Goal: Information Seeking & Learning: Learn about a topic

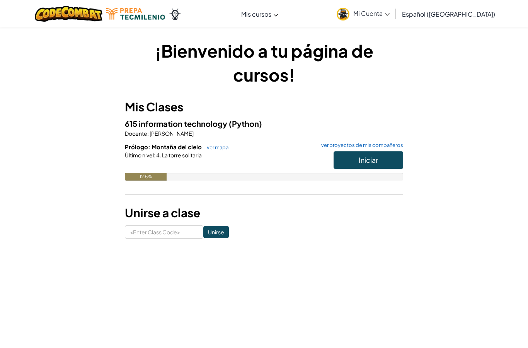
click at [376, 159] on span "Iniciar" at bounding box center [368, 159] width 19 height 9
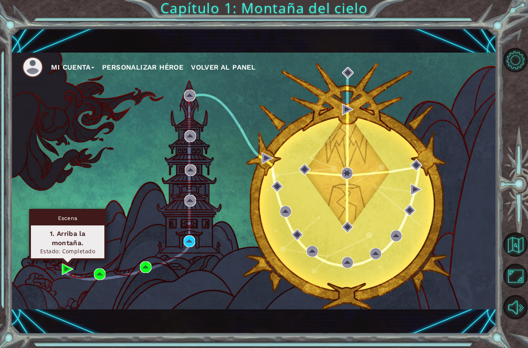
click at [72, 246] on div "1. Arriba la montaña." at bounding box center [67, 238] width 67 height 19
click at [75, 224] on div "Escena" at bounding box center [67, 218] width 73 height 15
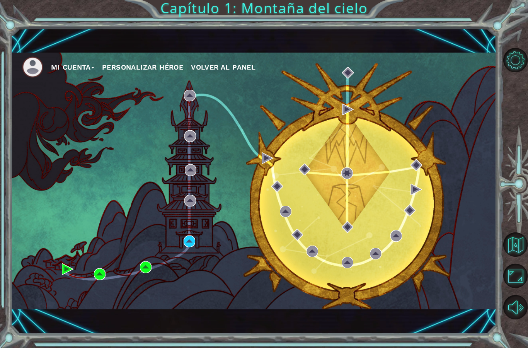
click at [80, 204] on div "Mi Cuenta Personalizar héroe Volver al panel" at bounding box center [253, 181] width 486 height 256
click at [65, 273] on img at bounding box center [68, 269] width 12 height 12
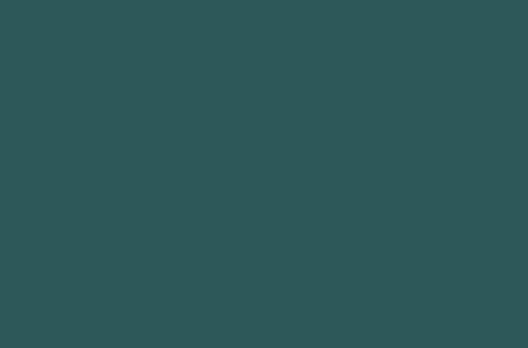
click at [69, 265] on body at bounding box center [264, 174] width 528 height 348
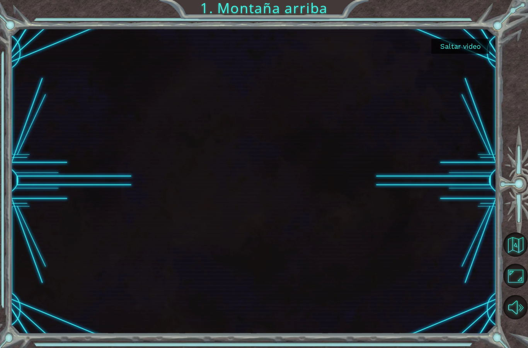
click at [460, 45] on button "Saltar video" at bounding box center [461, 46] width 58 height 15
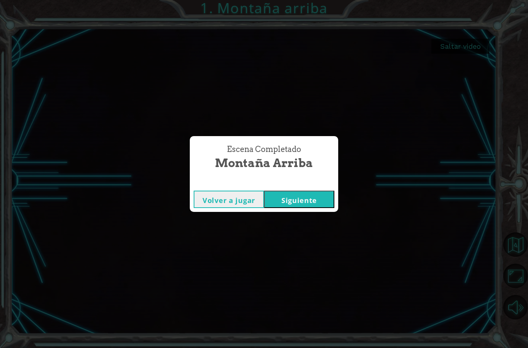
click at [245, 198] on button "Volver a jugar" at bounding box center [229, 199] width 70 height 17
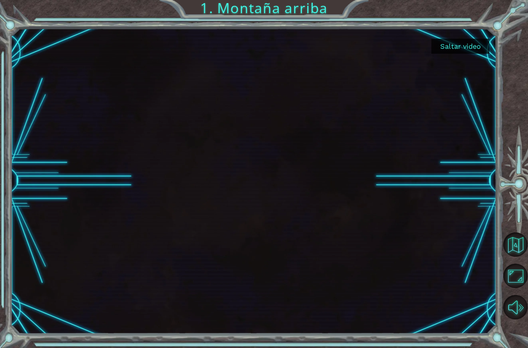
click at [472, 44] on button "Saltar video" at bounding box center [461, 46] width 58 height 15
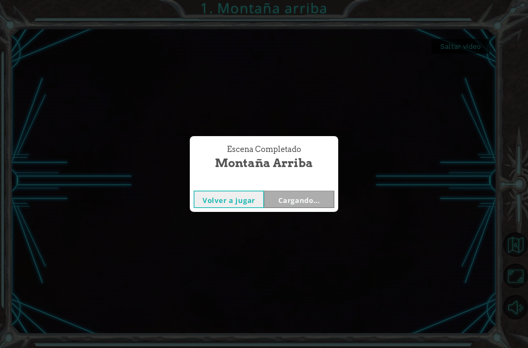
click at [251, 198] on button "Volver a jugar" at bounding box center [229, 199] width 70 height 17
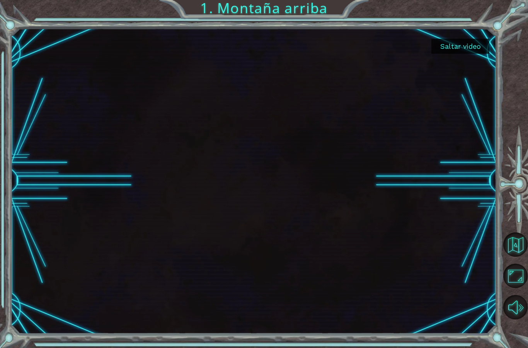
click at [474, 50] on button "Saltar video" at bounding box center [461, 46] width 58 height 15
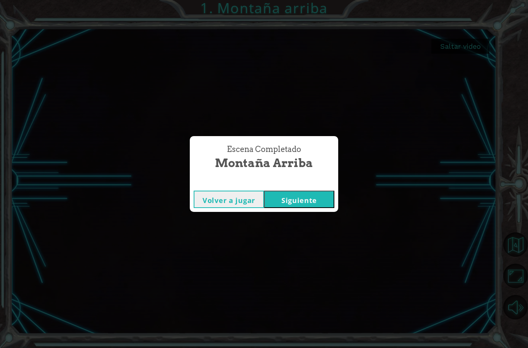
click at [313, 198] on button "Siguiente" at bounding box center [299, 199] width 70 height 17
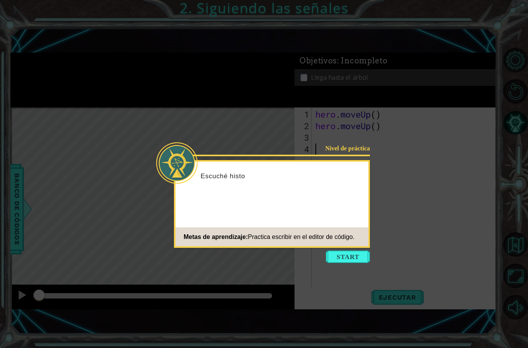
scroll to position [1, 0]
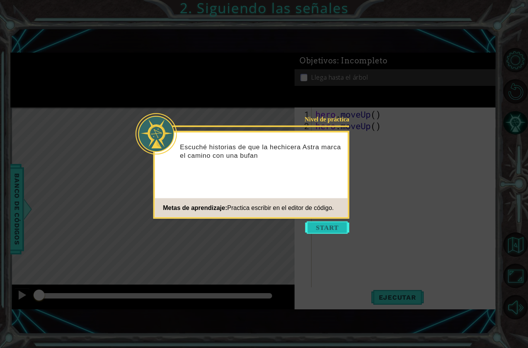
click at [328, 227] on button "Start" at bounding box center [328, 228] width 44 height 12
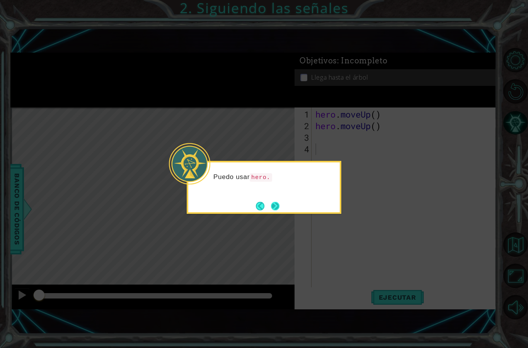
click at [276, 202] on button "Next" at bounding box center [275, 206] width 9 height 9
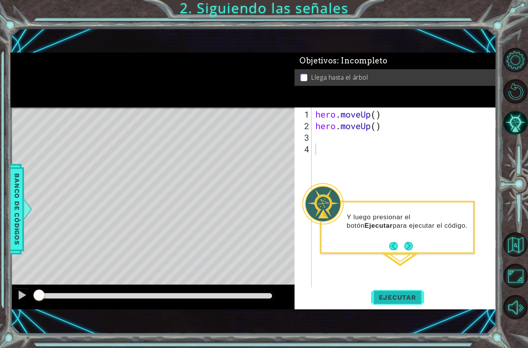
click at [403, 299] on span "Ejecutar" at bounding box center [397, 298] width 53 height 8
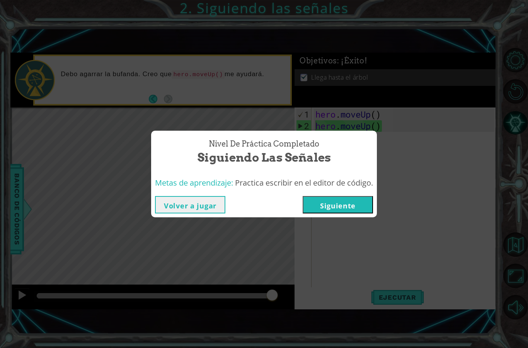
click at [349, 210] on button "Siguiente" at bounding box center [338, 204] width 70 height 17
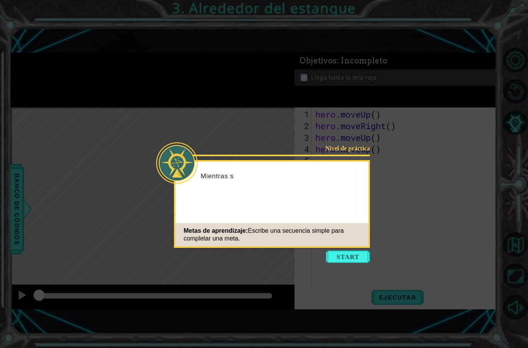
scroll to position [1, 0]
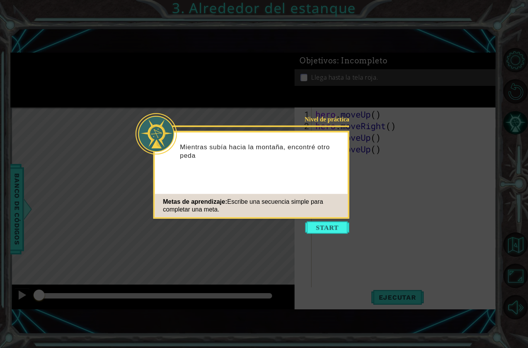
click at [331, 224] on button "Start" at bounding box center [328, 228] width 44 height 12
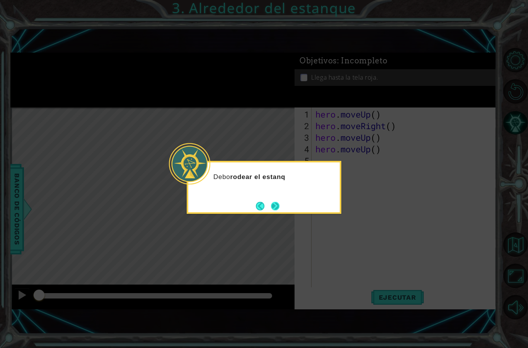
click at [279, 208] on button "Next" at bounding box center [275, 206] width 9 height 9
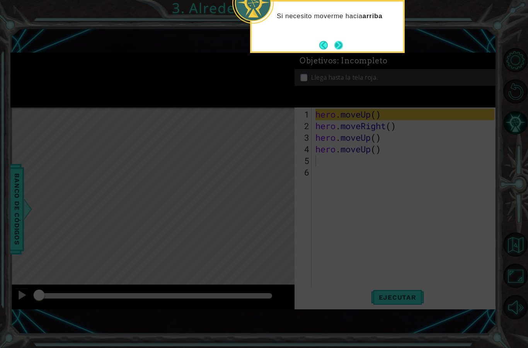
click at [342, 45] on button "Next" at bounding box center [339, 45] width 9 height 9
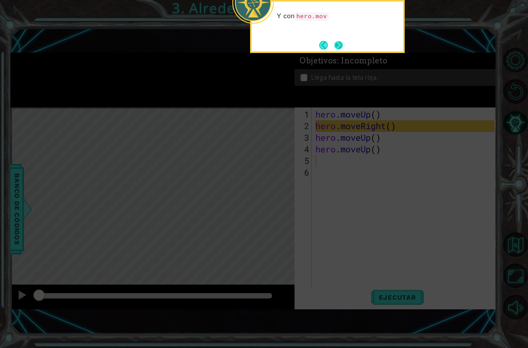
click at [342, 45] on button "Next" at bounding box center [339, 45] width 9 height 9
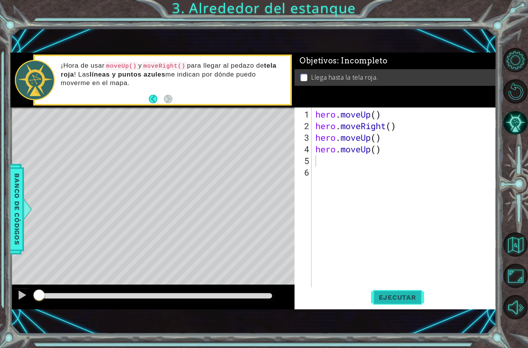
click at [412, 294] on button "Ejecutar" at bounding box center [397, 297] width 53 height 20
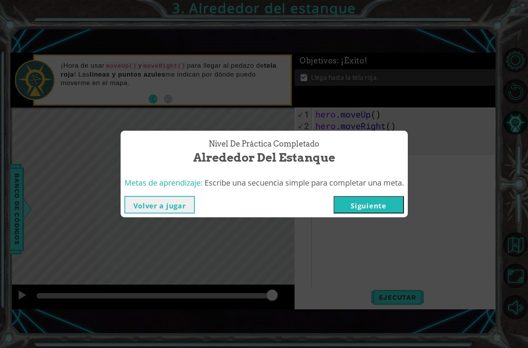
click at [387, 203] on button "Siguiente" at bounding box center [369, 204] width 70 height 17
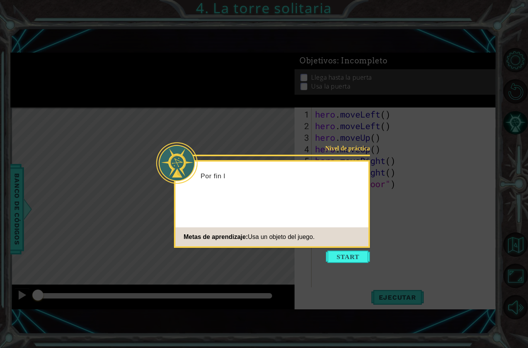
scroll to position [1, 0]
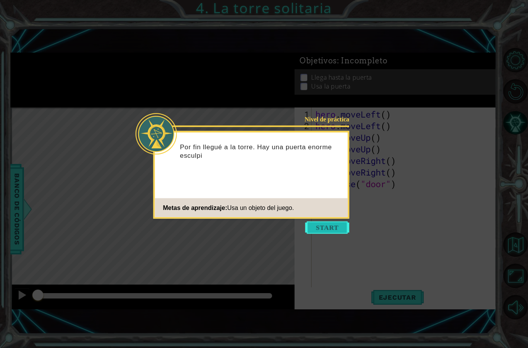
click at [342, 227] on button "Start" at bounding box center [328, 228] width 44 height 12
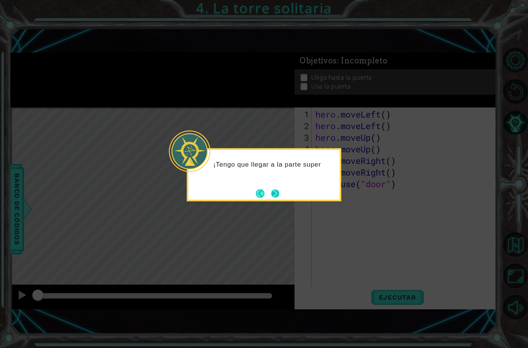
click at [277, 193] on button "Next" at bounding box center [275, 193] width 9 height 9
click at [280, 191] on button "Next" at bounding box center [275, 193] width 9 height 9
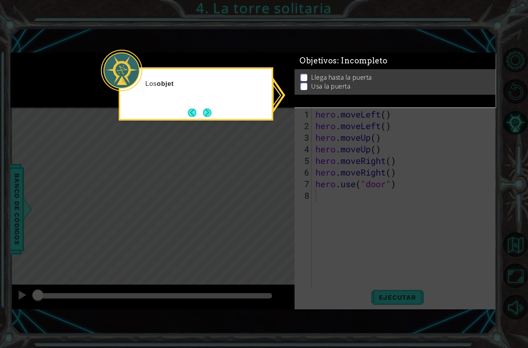
click at [317, 204] on icon at bounding box center [264, 174] width 528 height 348
click at [348, 81] on p "Llega hasta la puerta" at bounding box center [341, 77] width 61 height 9
click at [278, 117] on icon at bounding box center [264, 174] width 528 height 348
click at [208, 116] on button "Next" at bounding box center [207, 112] width 9 height 9
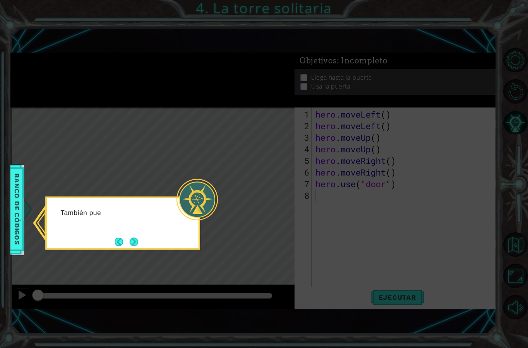
click at [183, 236] on div "También pue" at bounding box center [123, 223] width 155 height 53
click at [138, 239] on button "Next" at bounding box center [134, 242] width 9 height 9
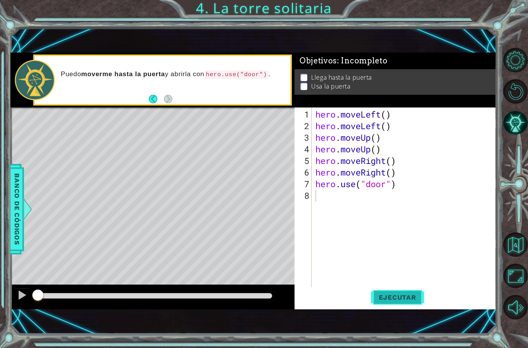
click at [388, 296] on span "Ejecutar" at bounding box center [397, 298] width 53 height 8
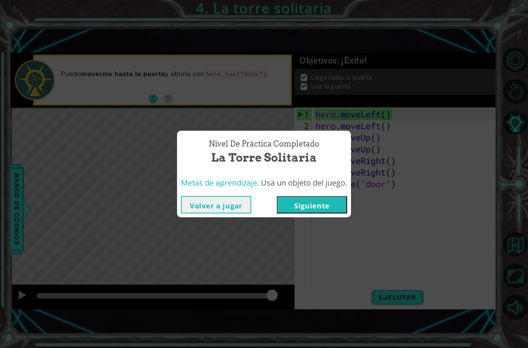
click at [296, 208] on button "Siguiente" at bounding box center [312, 204] width 70 height 17
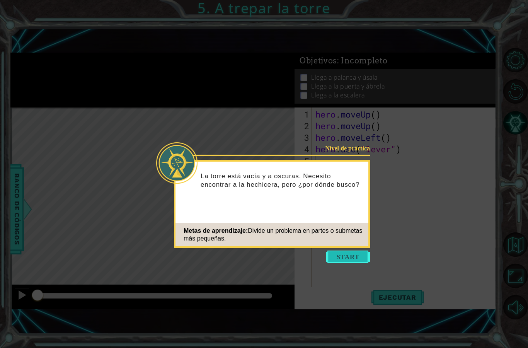
click at [349, 258] on button "Start" at bounding box center [348, 257] width 44 height 12
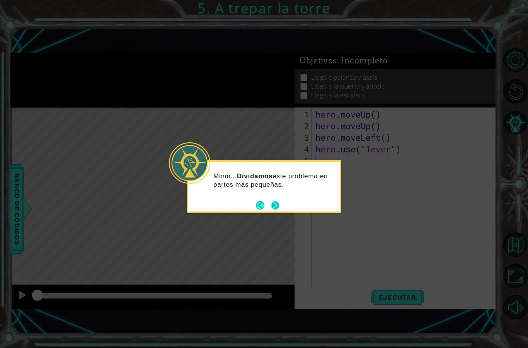
click at [276, 208] on button "Next" at bounding box center [275, 205] width 9 height 9
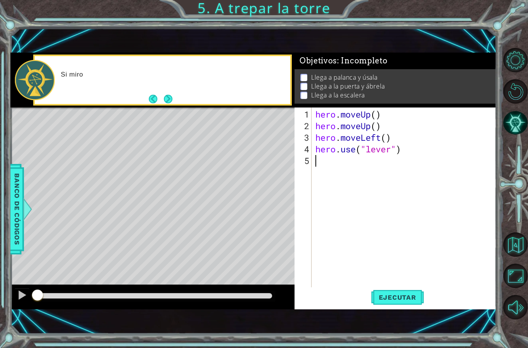
scroll to position [1, 0]
click at [172, 97] on button "Next" at bounding box center [168, 98] width 9 height 9
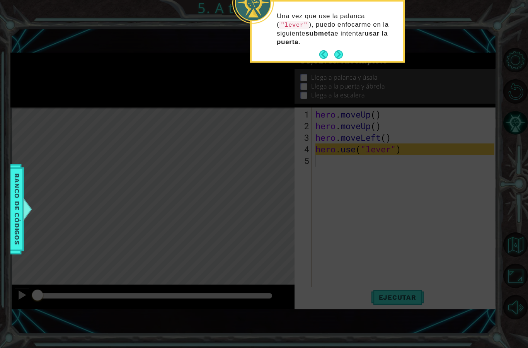
click at [339, 46] on div "Una vez que use la palanca ( "lever" ), puedo enfocarme en la siguiente submeta…" at bounding box center [328, 33] width 152 height 56
click at [341, 55] on button "Next" at bounding box center [339, 54] width 9 height 9
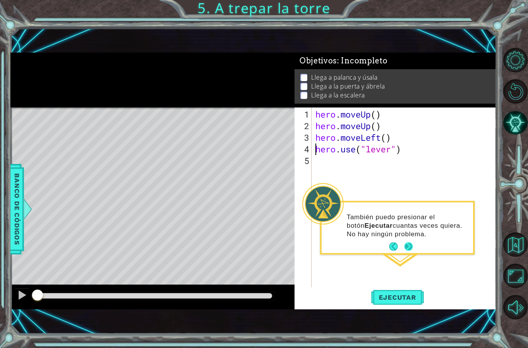
click at [409, 245] on button "Next" at bounding box center [409, 247] width 9 height 9
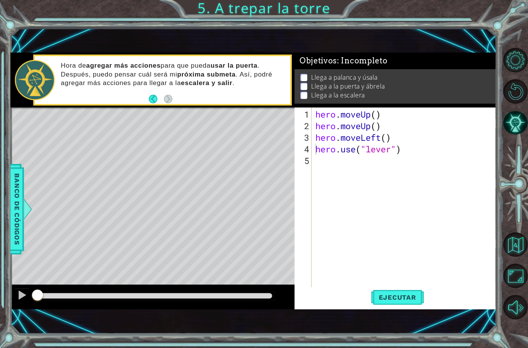
click at [186, 96] on div "Hora de agregar más acciones para que pueda usar la puerta . Después, puedo pen…" at bounding box center [172, 80] width 235 height 44
click at [173, 99] on div "Hora de agregar más acciones para que pueda usar la puerta . Después, puedo pen…" at bounding box center [172, 80] width 235 height 44
click at [154, 101] on button "Back" at bounding box center [156, 99] width 15 height 9
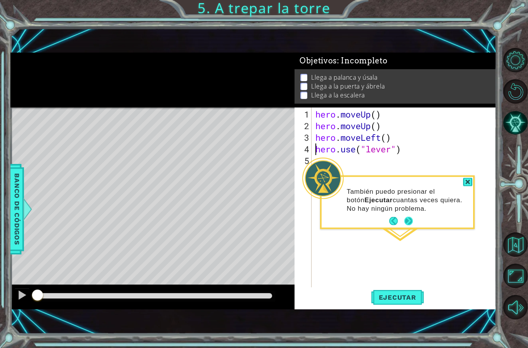
click at [410, 219] on button "Next" at bounding box center [409, 221] width 9 height 9
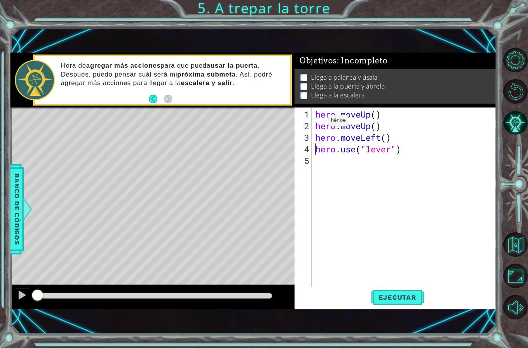
click at [284, 56] on div "Hora de agregar más acciones para que pueda usar la puerta . Después, puedo pen…" at bounding box center [162, 80] width 258 height 51
drag, startPoint x: 398, startPoint y: 138, endPoint x: 317, endPoint y: 138, distance: 81.2
click at [318, 138] on div "hero . moveUp ( ) hero . moveUp ( ) hero . moveLeft ( ) hero . use ( "lever" )" at bounding box center [406, 213] width 185 height 209
paste textarea "Code Area"
click at [324, 163] on div "hero . moveUp ( ) hero . moveUp ( ) hero . moveLeft ( ) hero . use ( "lever" )" at bounding box center [406, 213] width 185 height 209
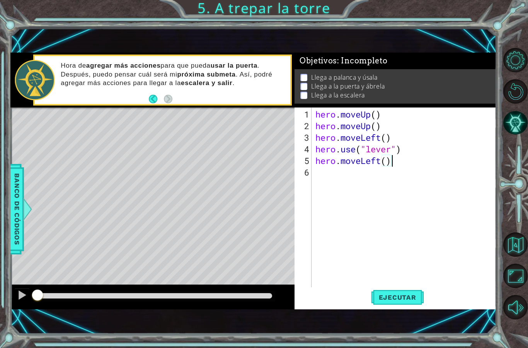
click at [392, 179] on div "hero . moveUp ( ) hero . moveUp ( ) hero . moveLeft ( ) hero . use ( "lever" ) …" at bounding box center [406, 213] width 185 height 209
paste textarea "h"
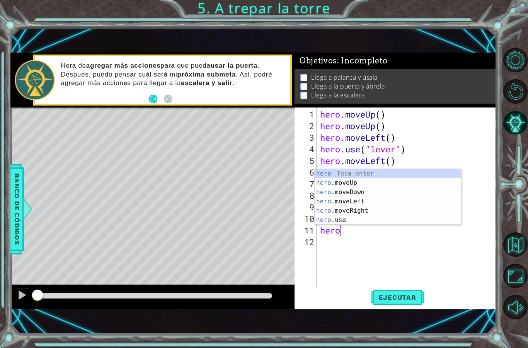
scroll to position [14, 34]
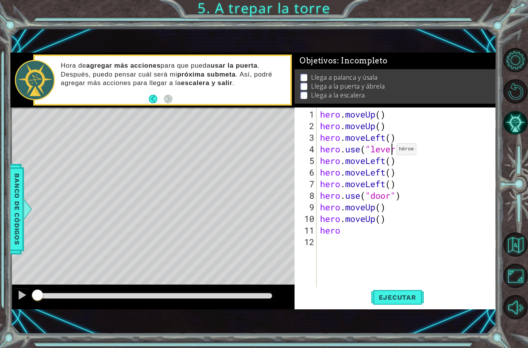
click at [390, 153] on div "hero . moveUp ( ) hero . moveUp ( ) hero . moveLeft ( ) hero . use ( "lever" ) …" at bounding box center [409, 213] width 180 height 209
click at [378, 162] on div "hero . moveUp ( ) hero . moveUp ( ) hero . moveLeft ( ) hero . use ( "lever" ) …" at bounding box center [409, 213] width 180 height 209
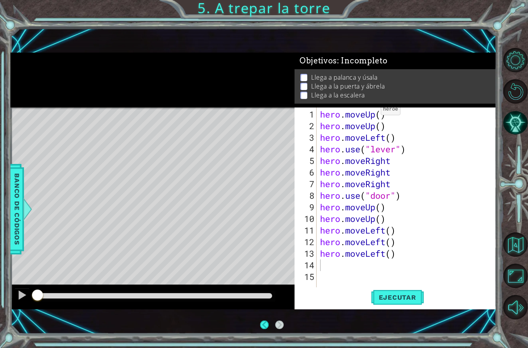
scroll to position [0, 0]
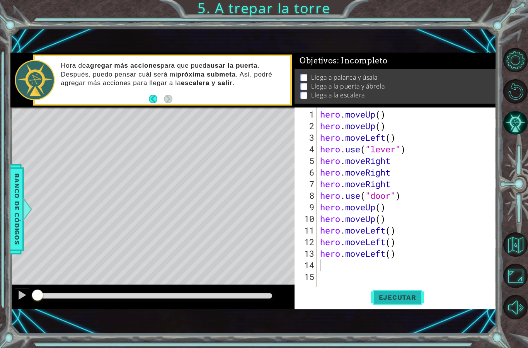
click at [386, 298] on span "Ejecutar" at bounding box center [397, 298] width 53 height 8
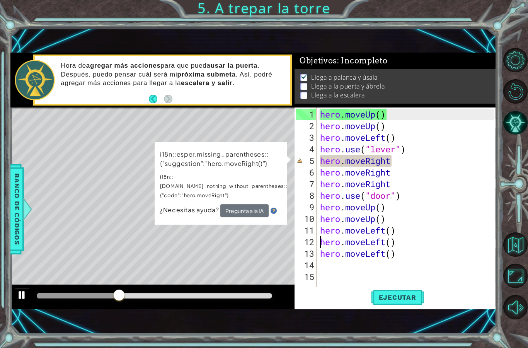
click at [29, 296] on button at bounding box center [21, 296] width 15 height 16
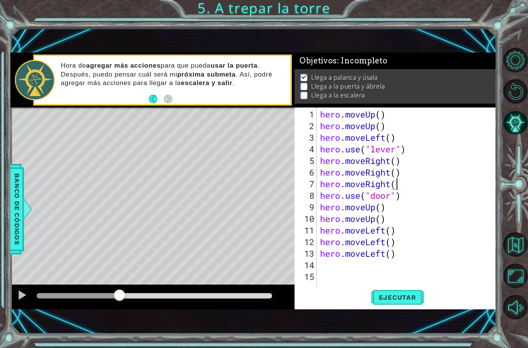
scroll to position [14, 24]
type textarea "abcde fg"
click at [400, 297] on span "Ejecutar" at bounding box center [397, 298] width 53 height 8
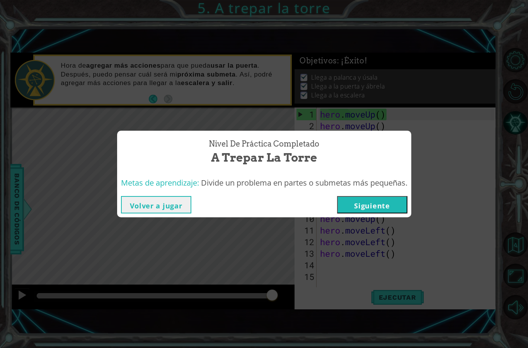
click at [237, 285] on div "Nivel de práctica Completado A trepar la torre Metas de aprendizaje: Divide un …" at bounding box center [264, 174] width 528 height 348
click at [372, 203] on button "Siguiente" at bounding box center [372, 204] width 70 height 17
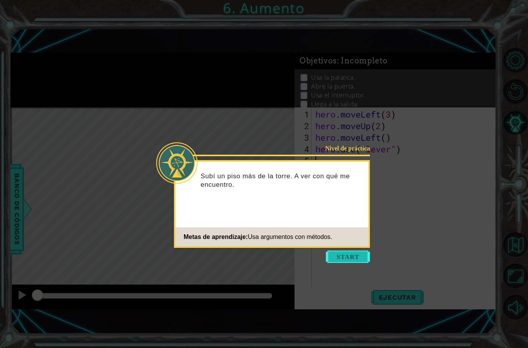
click at [346, 260] on button "Start" at bounding box center [348, 257] width 44 height 12
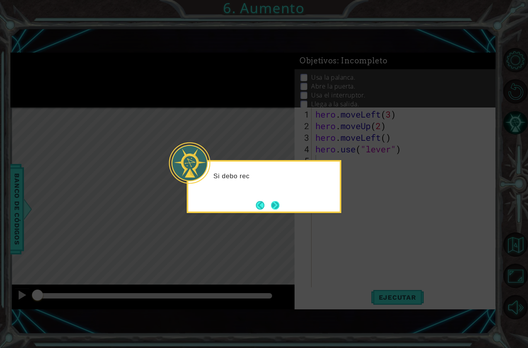
click at [280, 203] on button "Next" at bounding box center [275, 205] width 9 height 9
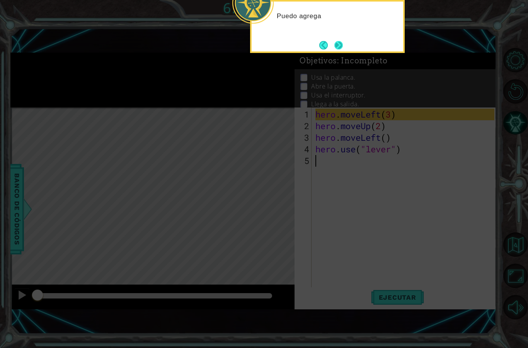
click at [342, 49] on button "Next" at bounding box center [339, 45] width 9 height 9
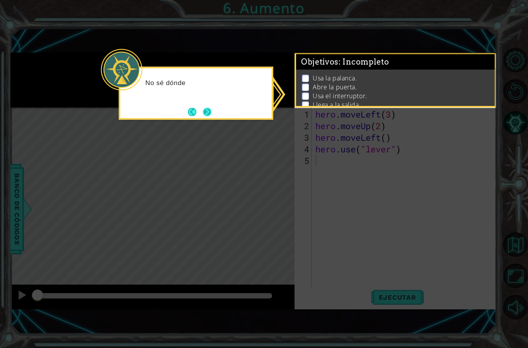
click at [208, 110] on button "Next" at bounding box center [207, 112] width 9 height 9
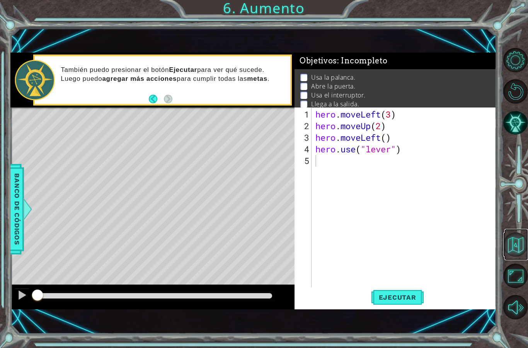
click at [518, 257] on button "Volver al mapa" at bounding box center [516, 244] width 24 height 24
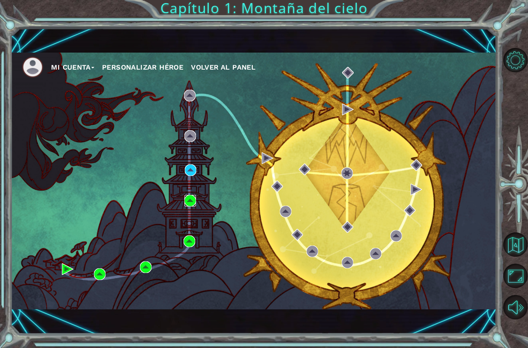
click at [191, 202] on img at bounding box center [191, 201] width 12 height 12
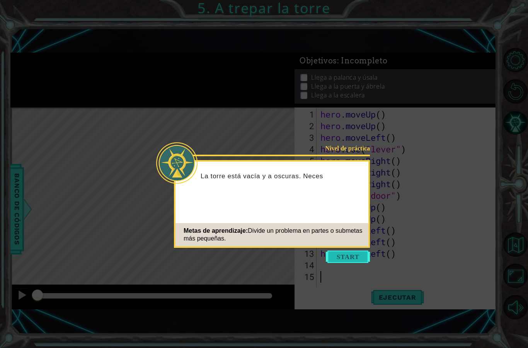
click at [354, 253] on button "Start" at bounding box center [348, 257] width 44 height 12
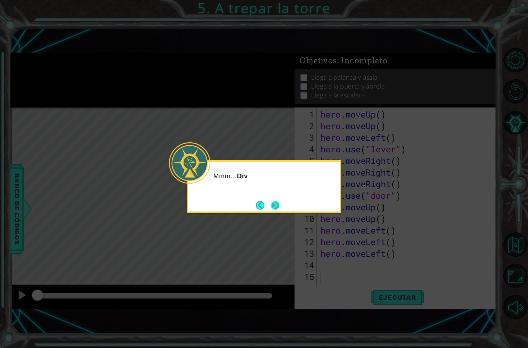
click at [277, 204] on button "Next" at bounding box center [275, 205] width 9 height 9
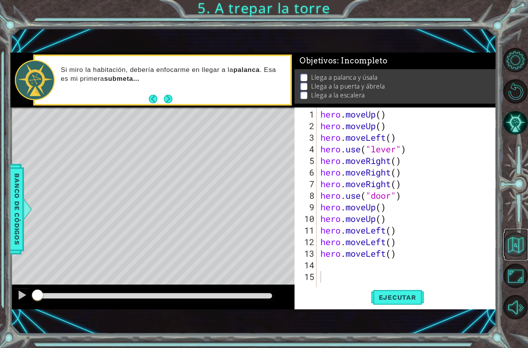
click at [517, 257] on button "Volver al mapa" at bounding box center [516, 244] width 24 height 24
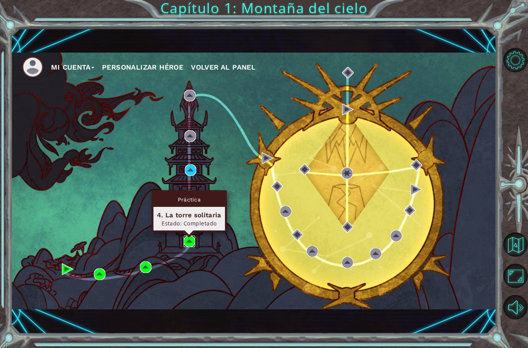
click at [193, 239] on img at bounding box center [190, 242] width 12 height 12
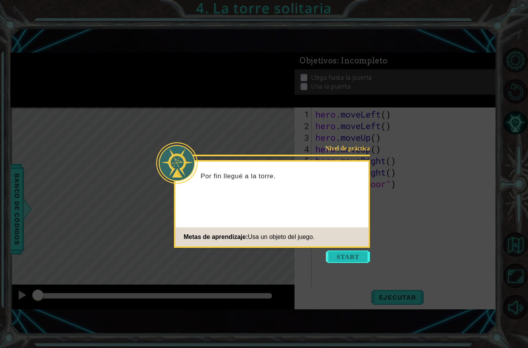
click at [350, 257] on button "Start" at bounding box center [348, 257] width 44 height 12
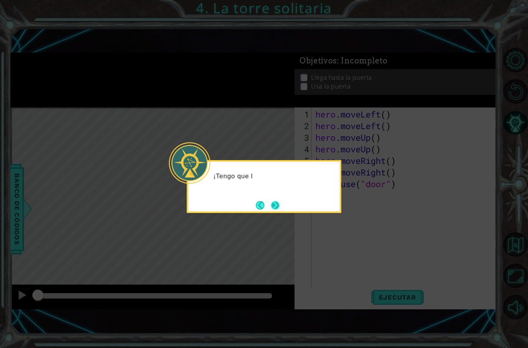
click at [271, 207] on button "Next" at bounding box center [275, 205] width 9 height 9
click at [407, 151] on icon at bounding box center [264, 174] width 528 height 348
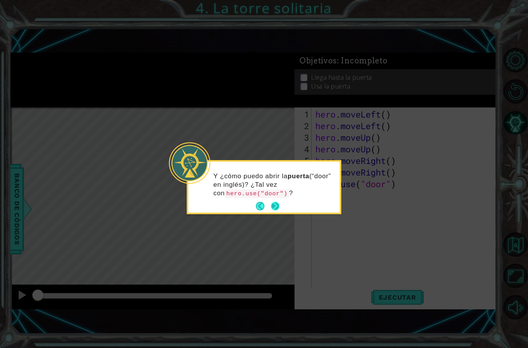
click at [277, 207] on button "Next" at bounding box center [275, 206] width 9 height 9
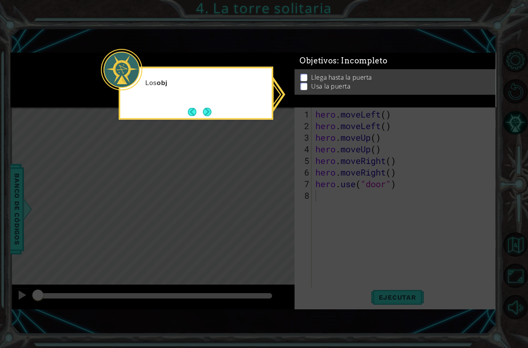
click at [392, 145] on icon at bounding box center [264, 174] width 528 height 348
click at [210, 113] on button "Next" at bounding box center [207, 112] width 9 height 9
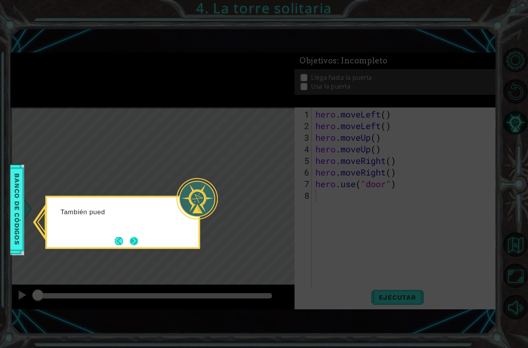
click at [135, 239] on button "Next" at bounding box center [134, 241] width 9 height 9
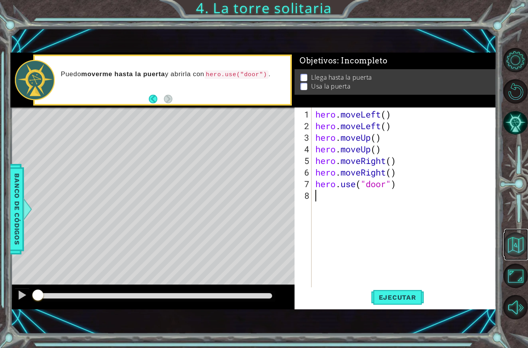
click at [512, 255] on button "Volver al mapa" at bounding box center [516, 244] width 24 height 24
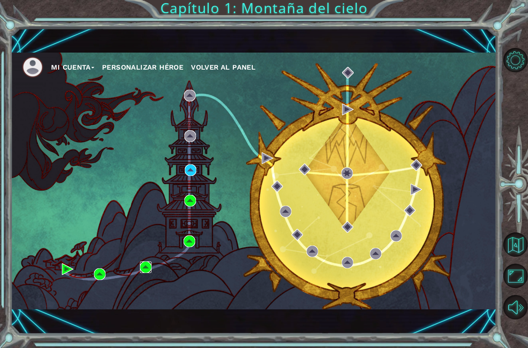
click at [145, 271] on img at bounding box center [146, 267] width 12 height 12
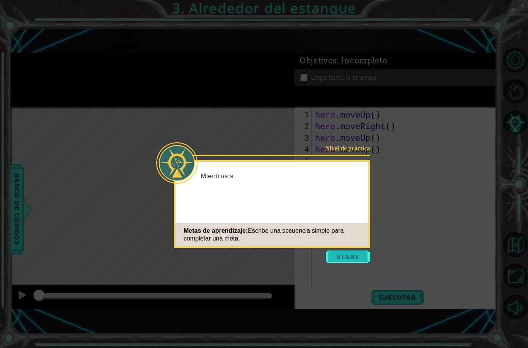
click at [349, 254] on button "Start" at bounding box center [348, 257] width 44 height 12
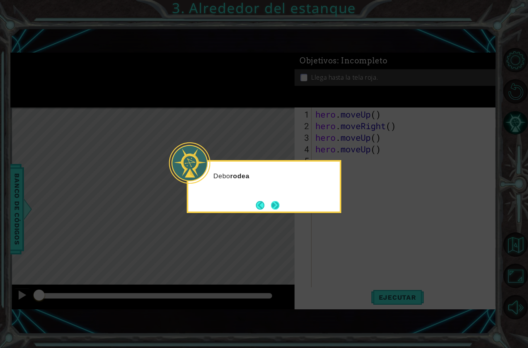
click at [276, 203] on button "Next" at bounding box center [275, 205] width 9 height 9
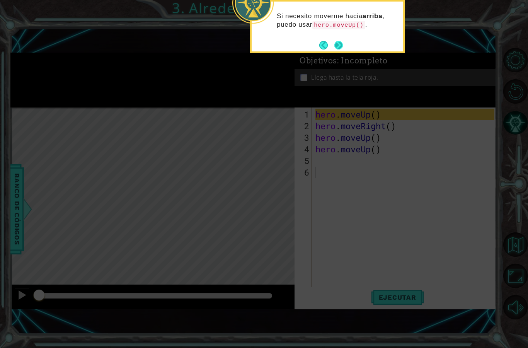
click at [340, 42] on button "Next" at bounding box center [339, 45] width 9 height 9
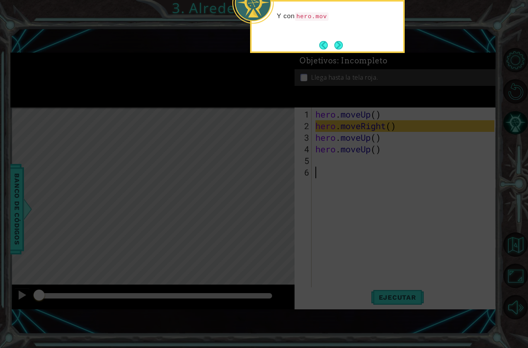
click at [409, 179] on icon at bounding box center [264, 87] width 528 height 522
click at [335, 43] on button "Next" at bounding box center [339, 45] width 9 height 9
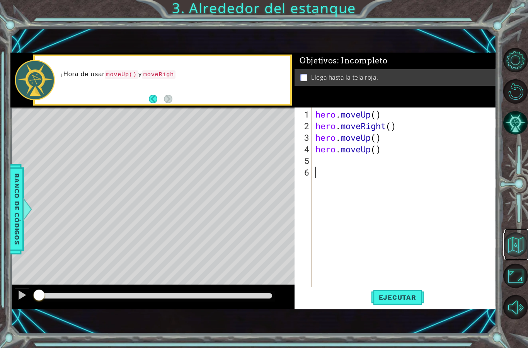
click at [517, 257] on button "Volver al mapa" at bounding box center [516, 244] width 24 height 24
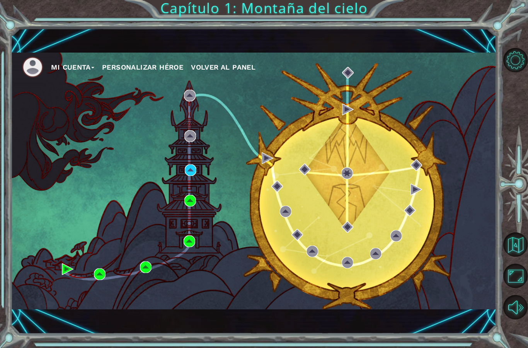
click at [101, 275] on img at bounding box center [100, 274] width 12 height 12
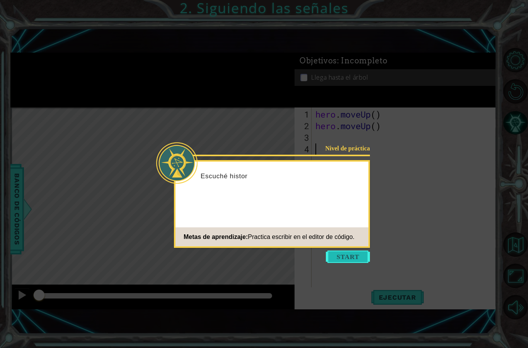
click at [348, 253] on button "Start" at bounding box center [348, 257] width 44 height 12
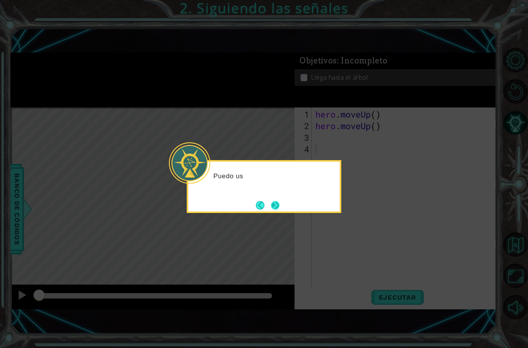
click at [274, 207] on button "Next" at bounding box center [275, 205] width 9 height 9
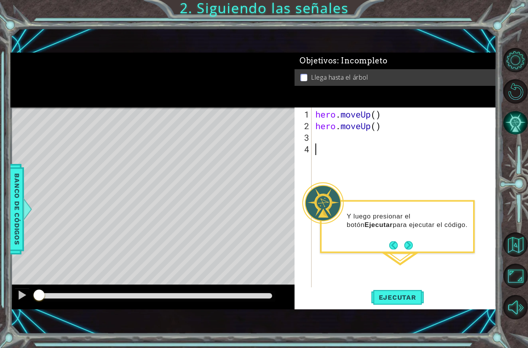
click at [516, 134] on button "Pista IA" at bounding box center [516, 123] width 24 height 24
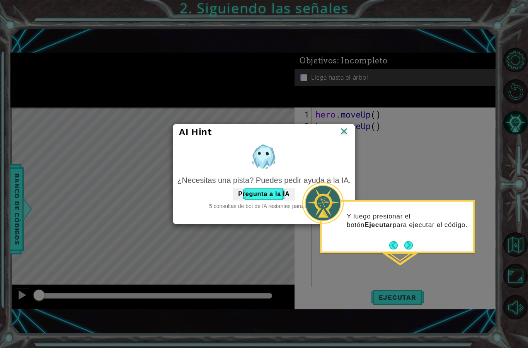
click at [343, 129] on img at bounding box center [344, 132] width 10 height 12
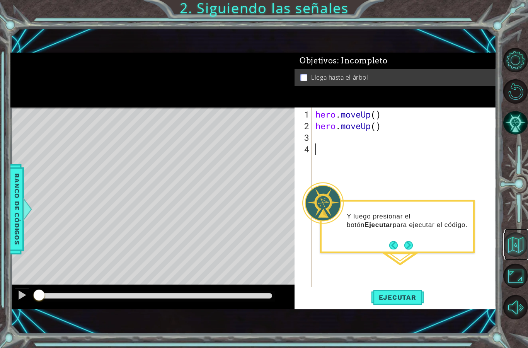
click at [515, 257] on button "Volver al mapa" at bounding box center [516, 244] width 24 height 24
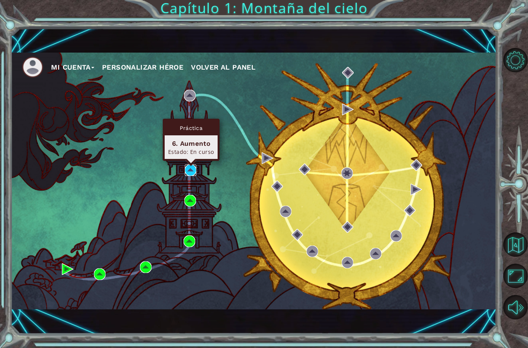
click at [191, 171] on img at bounding box center [191, 170] width 12 height 12
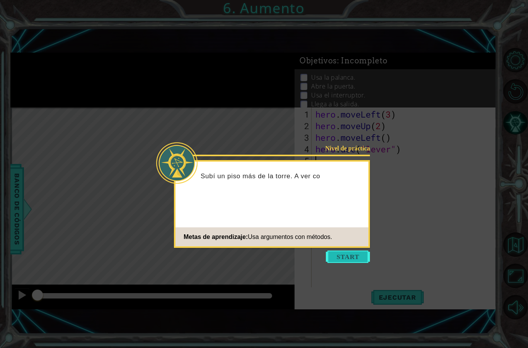
click at [348, 256] on button "Start" at bounding box center [348, 257] width 44 height 12
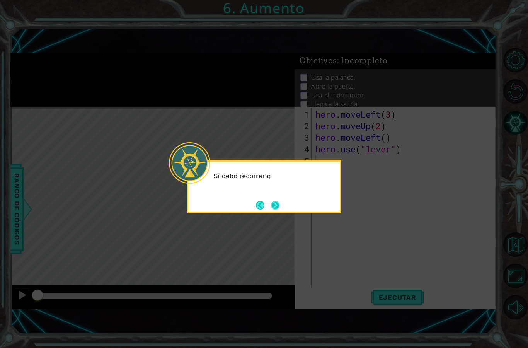
click at [275, 204] on button "Next" at bounding box center [275, 205] width 9 height 9
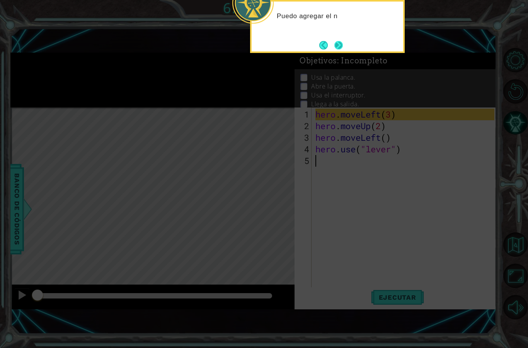
click at [337, 46] on button "Next" at bounding box center [339, 45] width 9 height 9
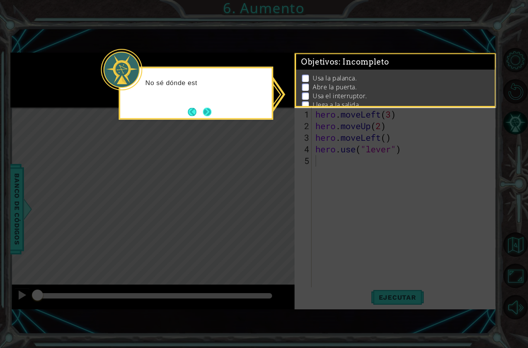
click at [208, 112] on button "Next" at bounding box center [207, 112] width 9 height 9
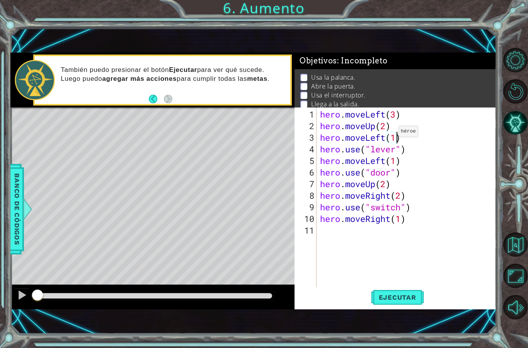
scroll to position [14, 19]
type textarea "abcde fg"
click at [449, 80] on li "Usa la palanca." at bounding box center [397, 77] width 192 height 9
click at [400, 297] on span "Ejecutar" at bounding box center [397, 298] width 53 height 8
